Goal: Find contact information: Find contact information

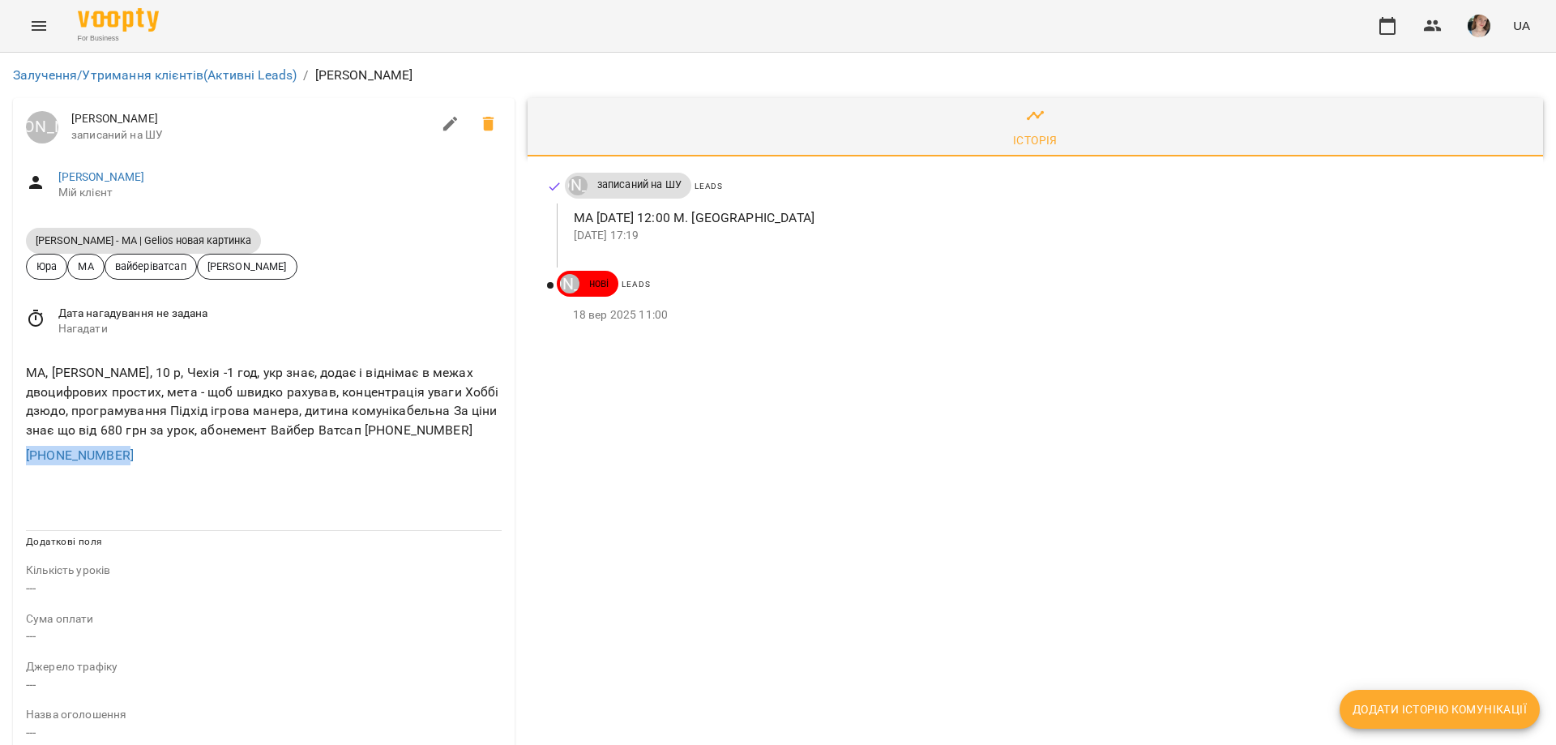
drag, startPoint x: 158, startPoint y: 449, endPoint x: 0, endPoint y: 461, distance: 158.5
click at [0, 461] on div "Залучення/Утримання клієнтів (Активні Leads) / Галина Юрій Тимочко Галина запис…" at bounding box center [778, 684] width 1556 height 1263
copy link "+420723314176"
